Goal: Information Seeking & Learning: Understand process/instructions

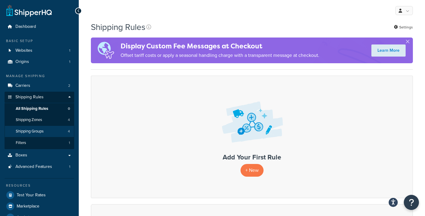
click at [52, 132] on link "Shipping Groups 4" at bounding box center [40, 131] width 70 height 11
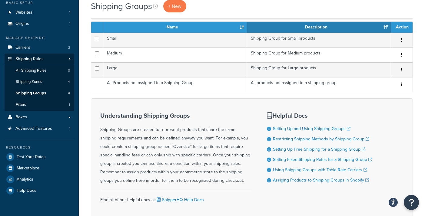
scroll to position [40, 0]
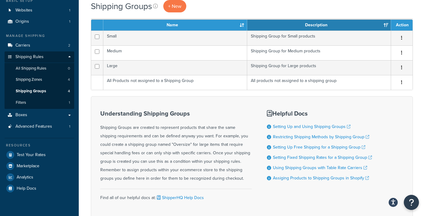
drag, startPoint x: 131, startPoint y: 171, endPoint x: 206, endPoint y: 177, distance: 75.3
click at [206, 177] on div "Understanding Shipping Groups Shipping Groups are created to represent products…" at bounding box center [175, 146] width 151 height 73
click at [201, 147] on div "Understanding Shipping Groups Shipping Groups are created to represent products…" at bounding box center [175, 146] width 151 height 73
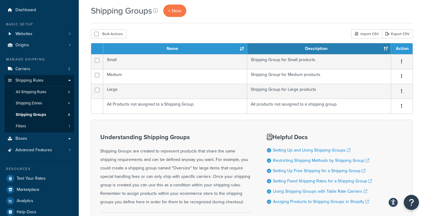
scroll to position [13, 0]
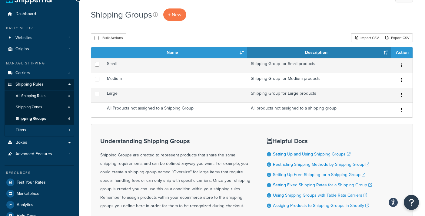
click at [29, 126] on link "Filters 1" at bounding box center [40, 130] width 70 height 11
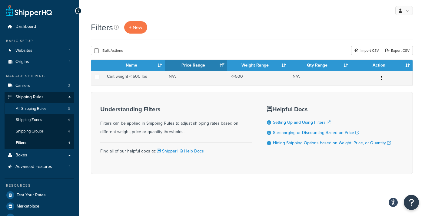
click at [30, 107] on span "All Shipping Rules" at bounding box center [31, 108] width 31 height 5
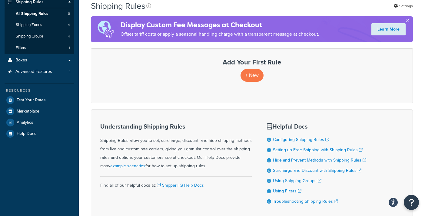
scroll to position [96, 0]
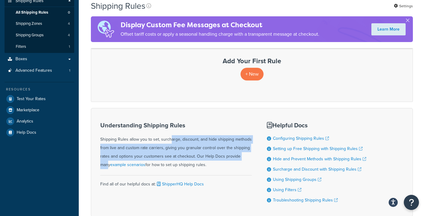
drag, startPoint x: 151, startPoint y: 139, endPoint x: 223, endPoint y: 154, distance: 73.9
click at [223, 154] on div "Understanding Shipping Rules Shipping Rules allow you to set, surcharge, discou…" at bounding box center [175, 145] width 151 height 47
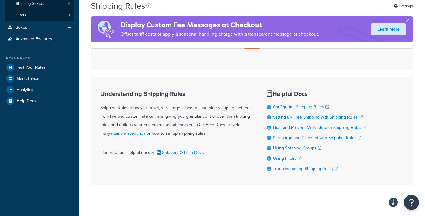
scroll to position [128, 0]
click at [284, 146] on link "Using Shipping Groups" at bounding box center [297, 147] width 48 height 6
